Goal: Find specific page/section: Find specific page/section

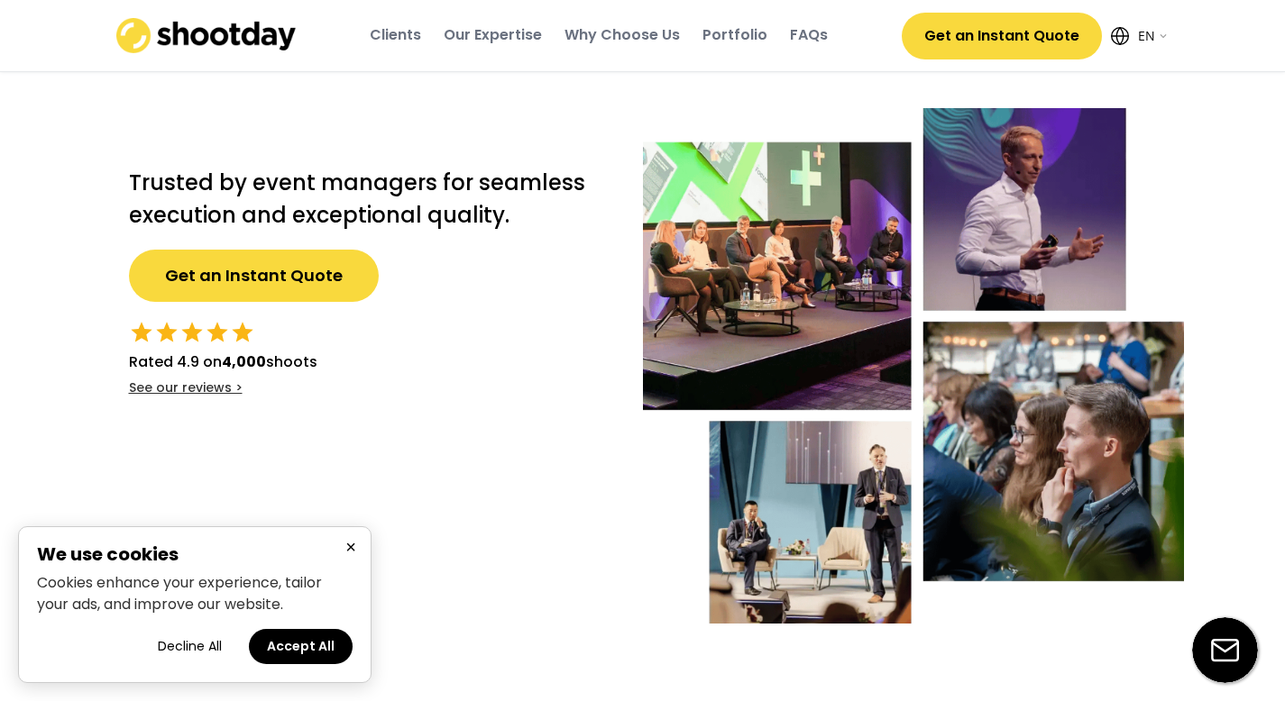
select select ""en""
click at [318, 646] on button "Accept All" at bounding box center [301, 646] width 104 height 35
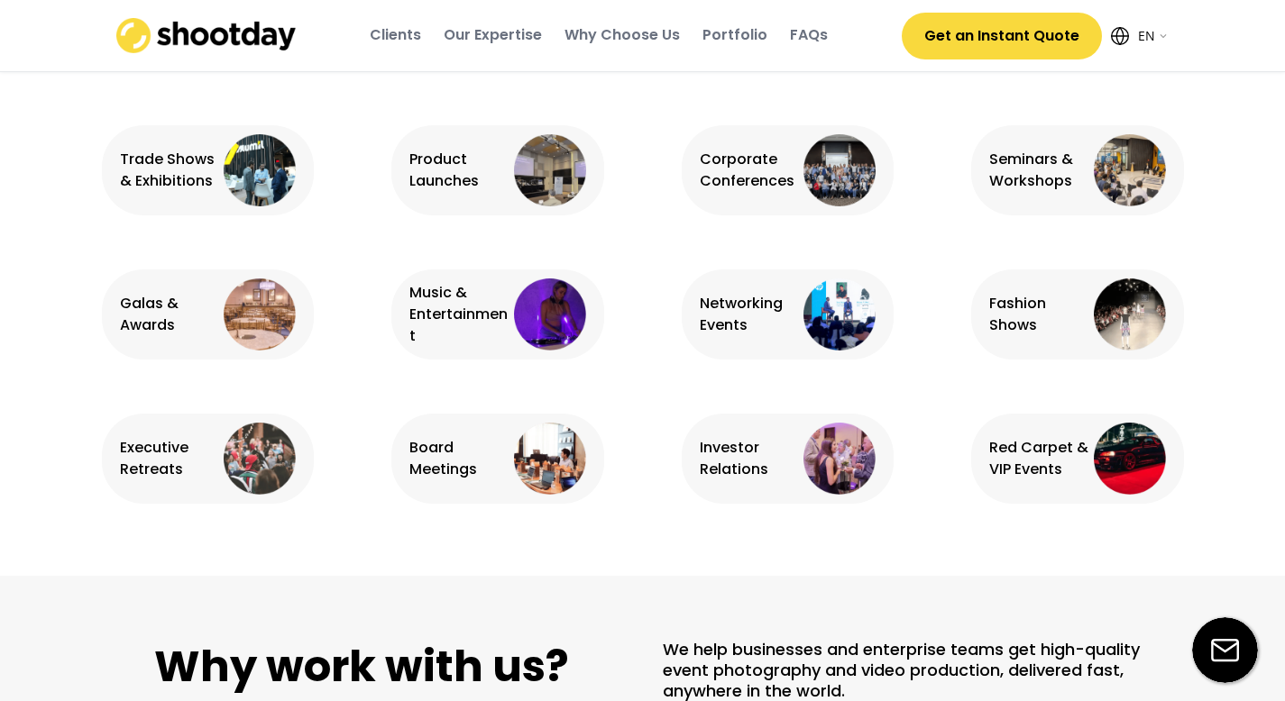
scroll to position [1204, 0]
click at [511, 354] on div "Music & Entertainment" at bounding box center [497, 315] width 213 height 90
click at [545, 313] on img at bounding box center [550, 315] width 72 height 72
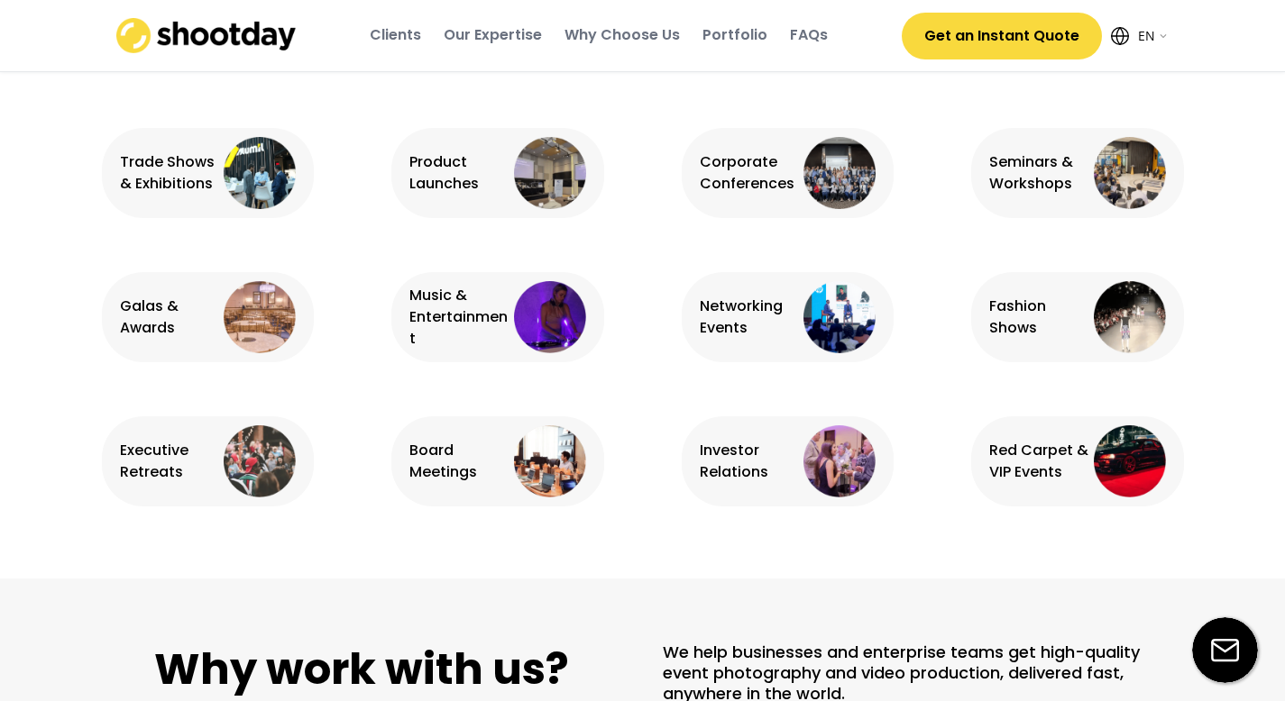
scroll to position [1187, 0]
